Goal: Check status: Check status

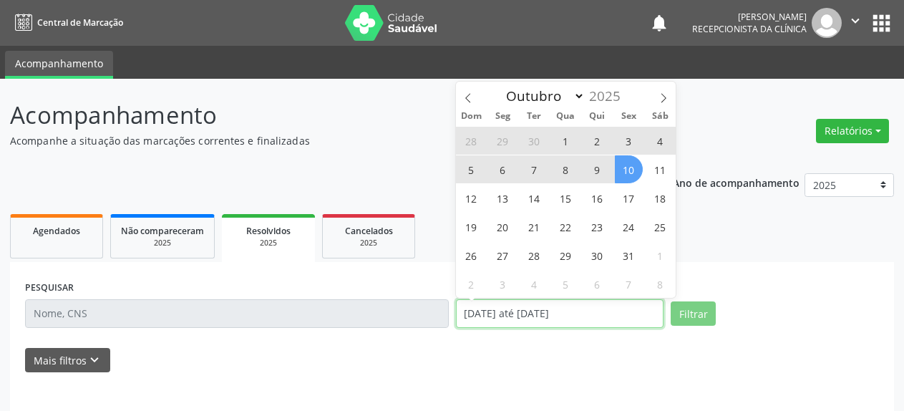
click at [508, 320] on input "[DATE] até [DATE]" at bounding box center [560, 313] width 208 height 29
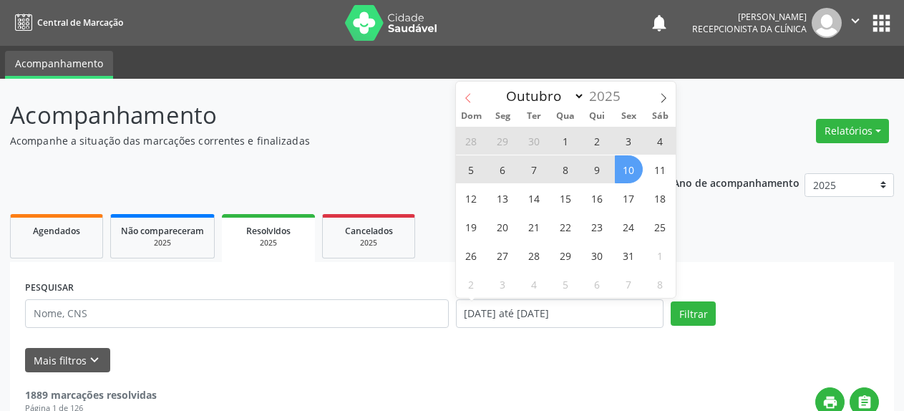
click at [470, 98] on icon at bounding box center [468, 98] width 10 height 10
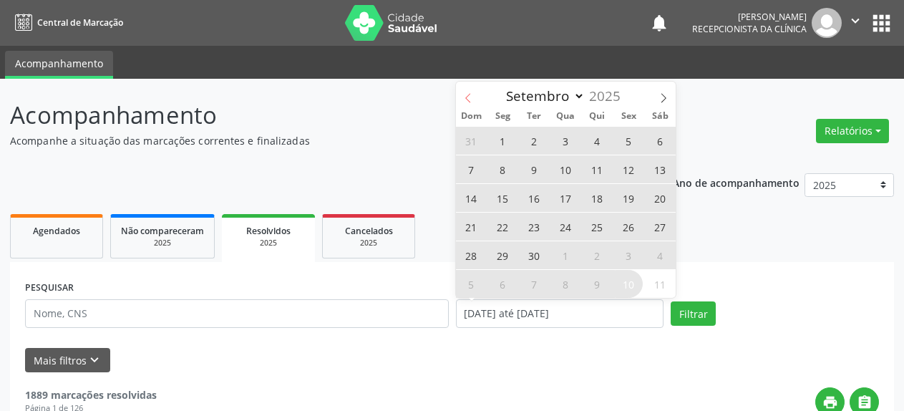
click at [470, 98] on icon at bounding box center [468, 98] width 10 height 10
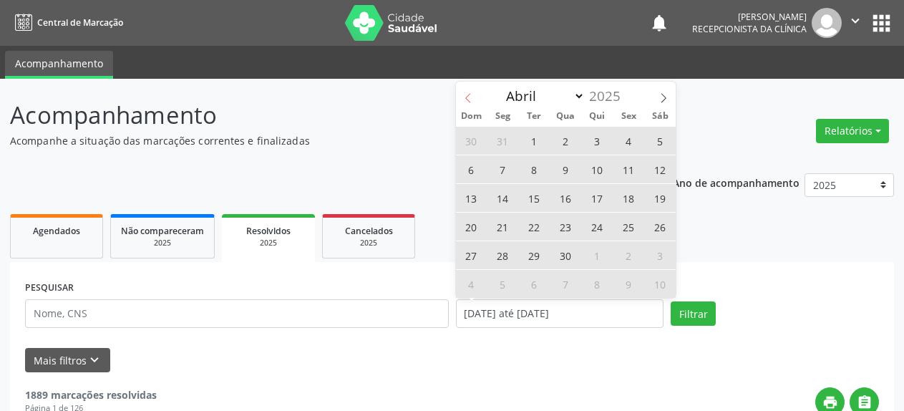
click at [470, 98] on icon at bounding box center [468, 98] width 10 height 10
select select "2"
click at [503, 170] on span "3" at bounding box center [503, 169] width 28 height 28
type input "[DATE]"
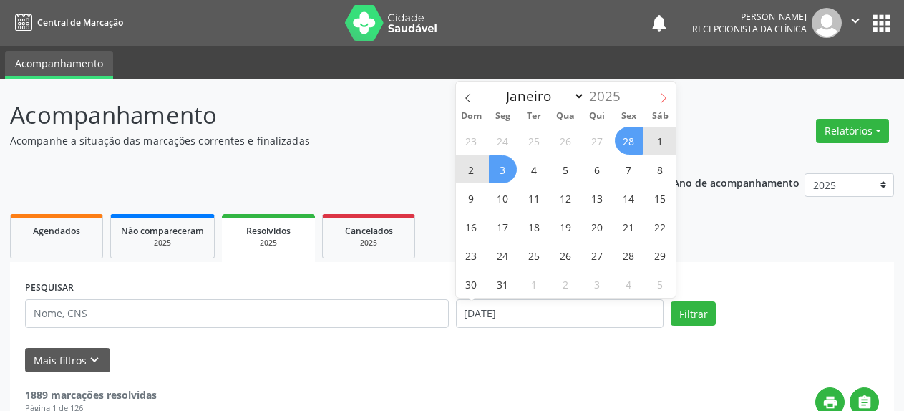
click at [663, 98] on icon at bounding box center [664, 98] width 10 height 10
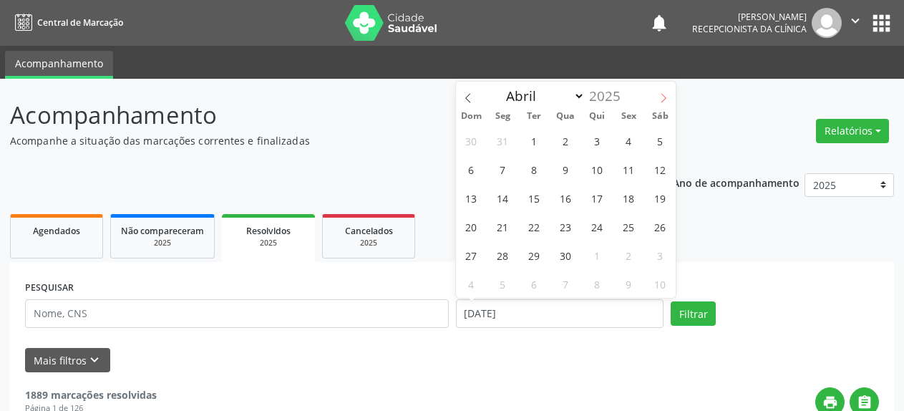
click at [663, 98] on icon at bounding box center [664, 98] width 10 height 10
select select "7"
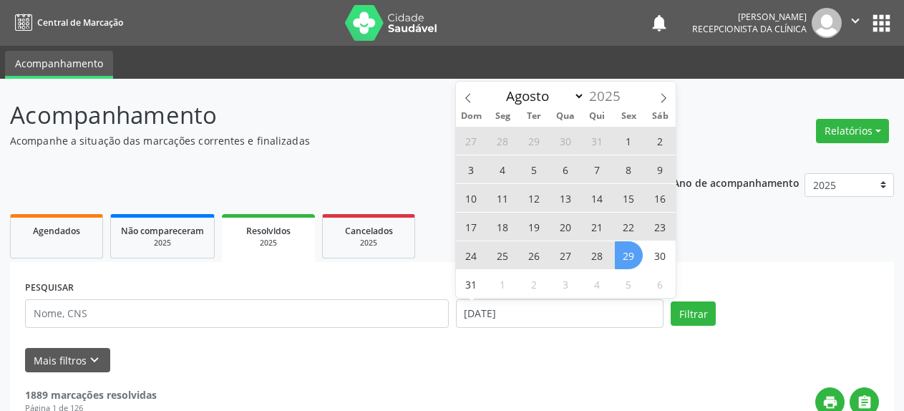
click at [630, 255] on span "29" at bounding box center [629, 255] width 28 height 28
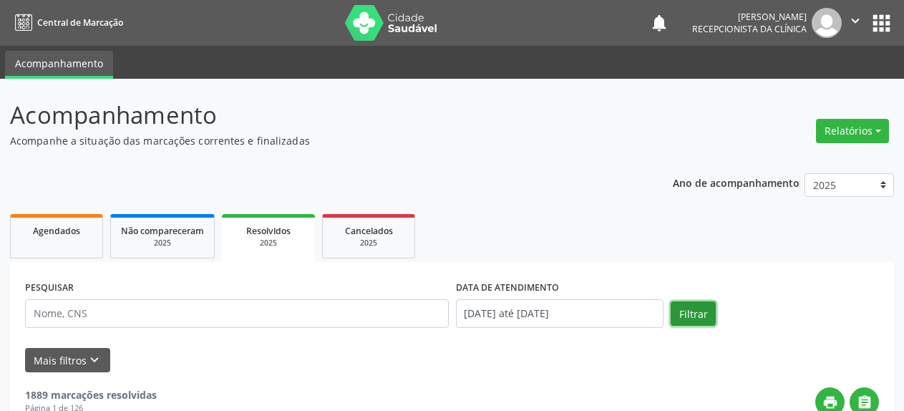
click at [684, 315] on button "Filtrar" at bounding box center [693, 313] width 45 height 24
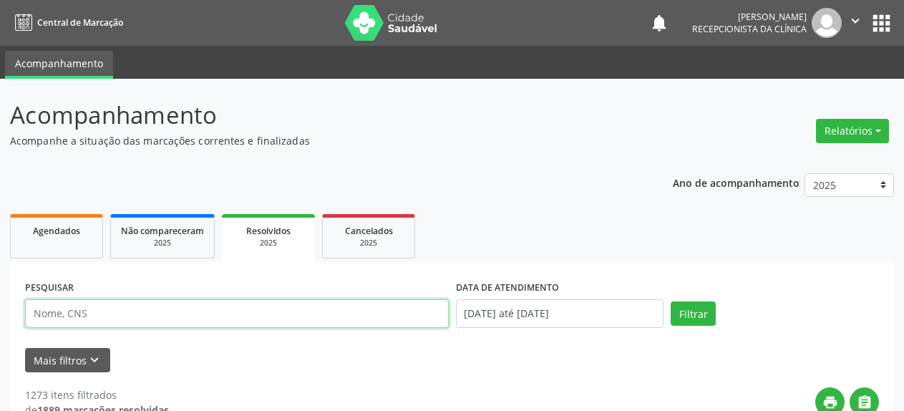
click at [115, 310] on input "text" at bounding box center [237, 313] width 424 height 29
type input "[PERSON_NAME]"
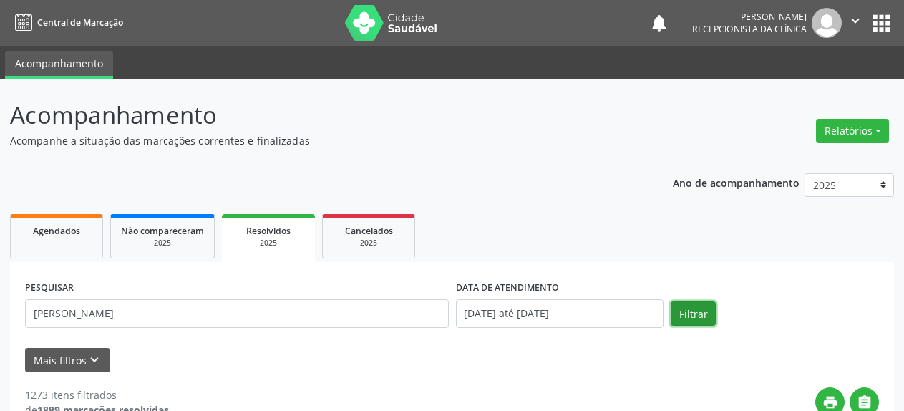
click at [692, 316] on button "Filtrar" at bounding box center [693, 313] width 45 height 24
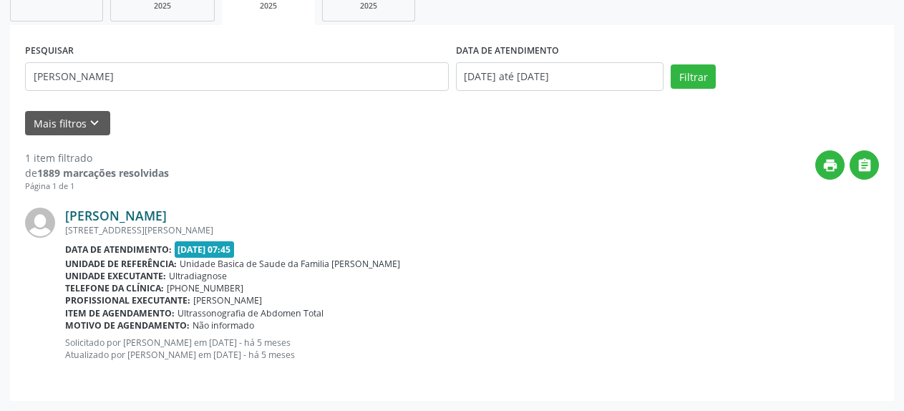
click at [95, 216] on link "[PERSON_NAME]" at bounding box center [116, 216] width 102 height 16
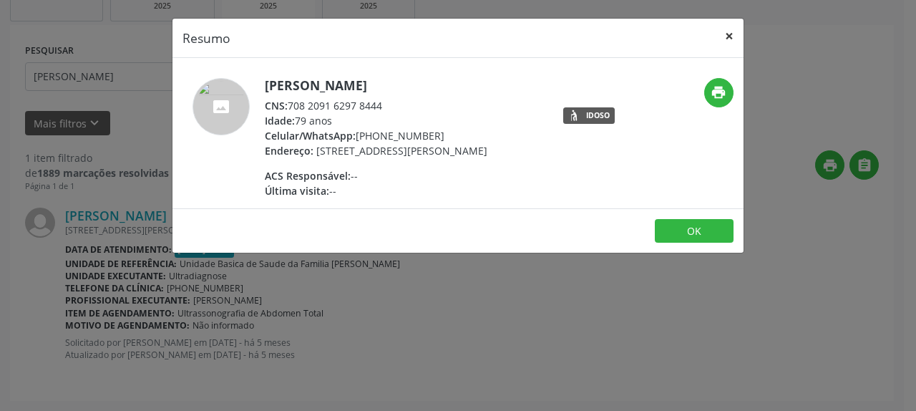
click at [730, 37] on button "×" at bounding box center [729, 36] width 29 height 35
